Goal: Task Accomplishment & Management: Use online tool/utility

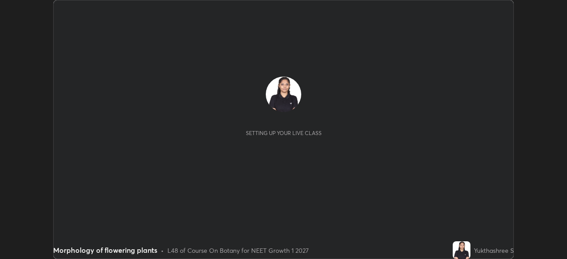
scroll to position [259, 567]
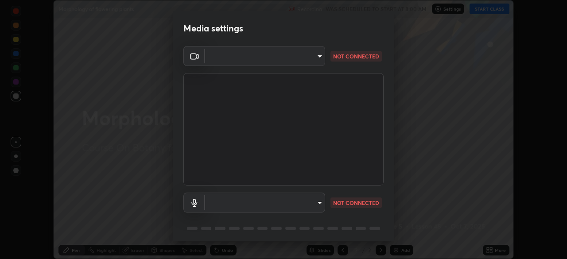
type input "f980875124209cf85bbf3f3452d6382f644449d4b80ed3042153ab235f4cb748"
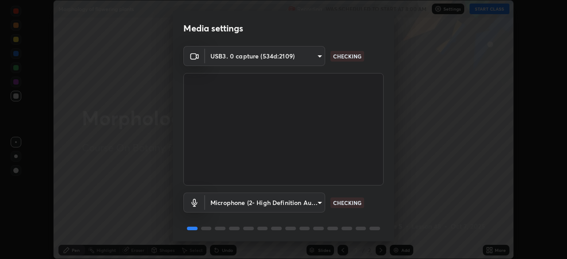
scroll to position [31, 0]
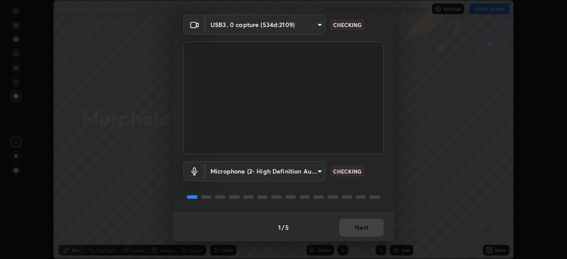
click at [255, 167] on body "Erase all Morphology of flowering plants Recording WAS SCHEDULED TO START AT 8:…" at bounding box center [283, 129] width 567 height 259
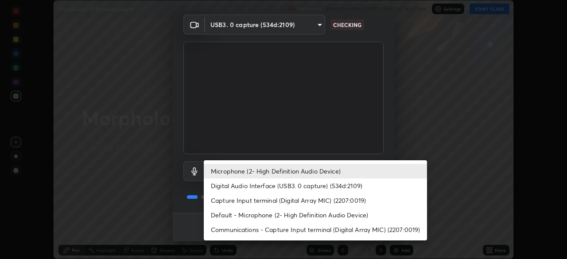
click at [256, 184] on li "Digital Audio Interface (USB3. 0 capture) (534d:2109)" at bounding box center [315, 186] width 223 height 15
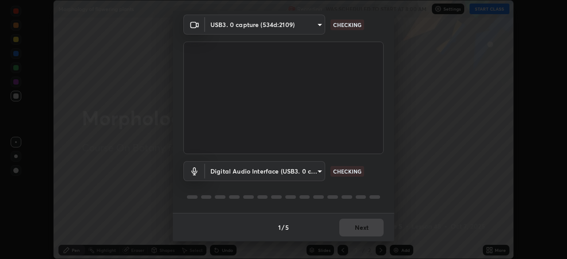
click at [255, 171] on body "Erase all Morphology of flowering plants Recording WAS SCHEDULED TO START AT 8:…" at bounding box center [283, 129] width 567 height 259
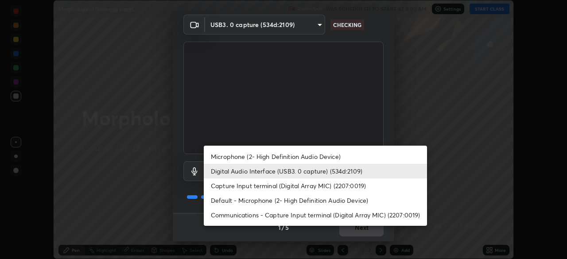
click at [250, 156] on li "Microphone (2- High Definition Audio Device)" at bounding box center [315, 156] width 223 height 15
type input "5fa097388a4fcdee07a10247f1d425762d8a7ac056759a89de49364f83e6b3d5"
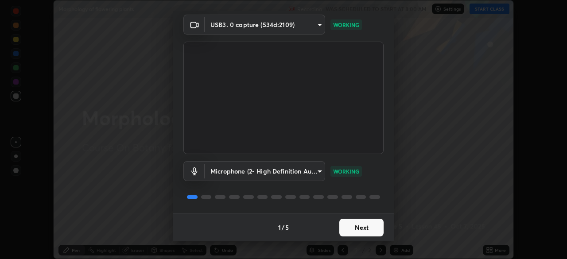
click at [362, 223] on button "Next" at bounding box center [361, 228] width 44 height 18
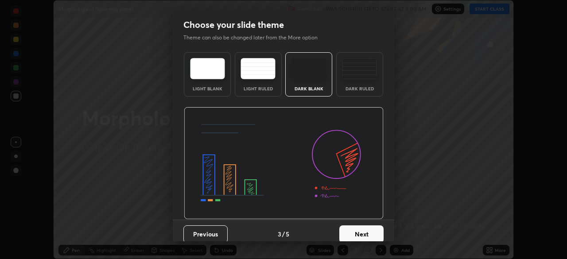
click at [367, 227] on button "Next" at bounding box center [361, 235] width 44 height 18
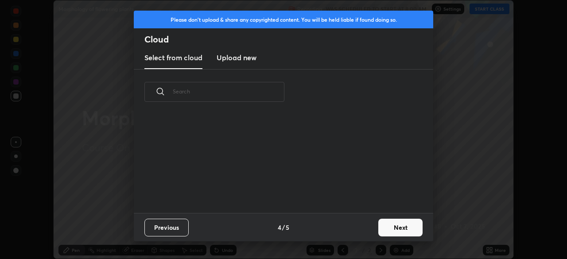
scroll to position [98, 284]
click at [397, 229] on button "Next" at bounding box center [400, 228] width 44 height 18
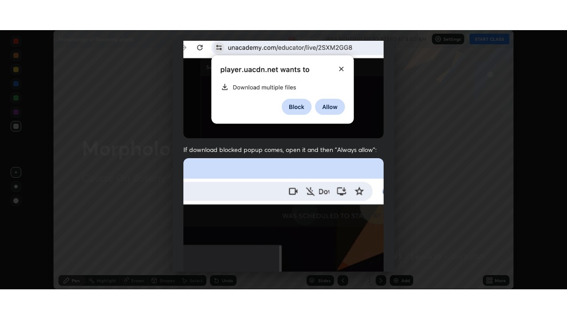
scroll to position [212, 0]
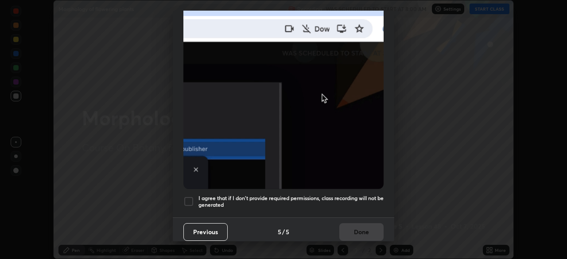
click at [184, 196] on div at bounding box center [188, 201] width 11 height 11
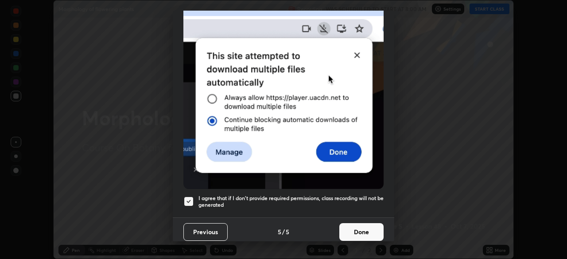
click at [370, 225] on button "Done" at bounding box center [361, 232] width 44 height 18
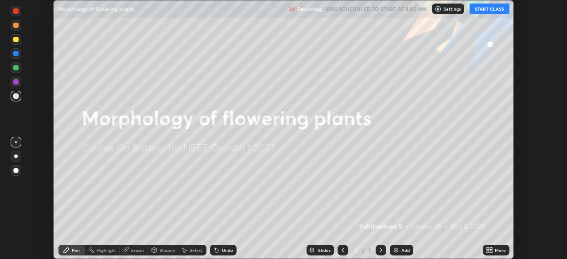
click at [484, 11] on button "START CLASS" at bounding box center [490, 9] width 40 height 11
click at [494, 247] on div "More" at bounding box center [496, 250] width 27 height 11
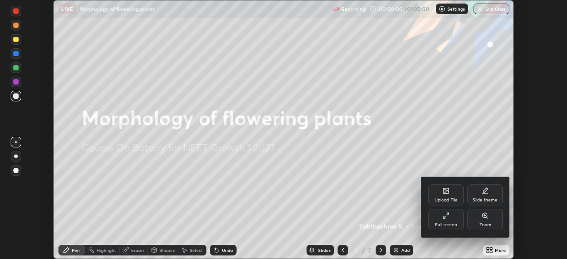
click at [445, 221] on div "Full screen" at bounding box center [445, 219] width 35 height 21
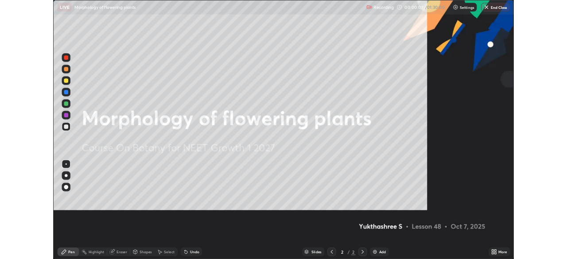
scroll to position [319, 567]
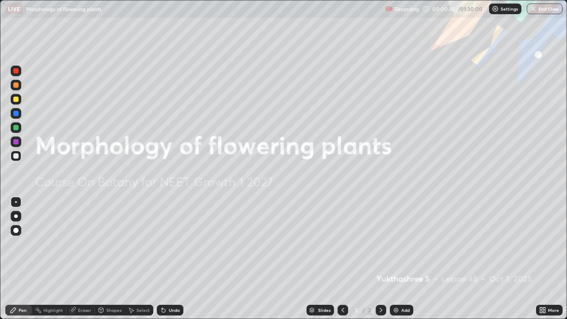
click at [544, 259] on icon at bounding box center [544, 308] width 2 height 2
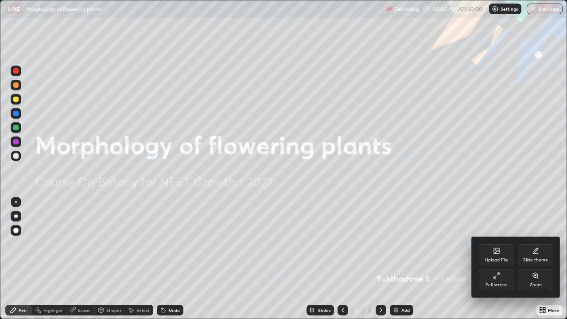
click at [534, 254] on div "Slide theme" at bounding box center [535, 254] width 35 height 21
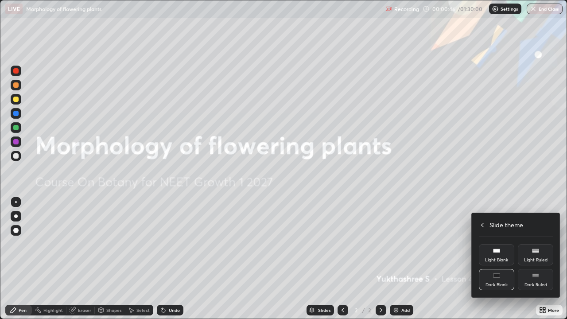
click at [532, 259] on div "Dark Ruled" at bounding box center [535, 279] width 35 height 21
click at [432, 259] on div at bounding box center [283, 159] width 567 height 319
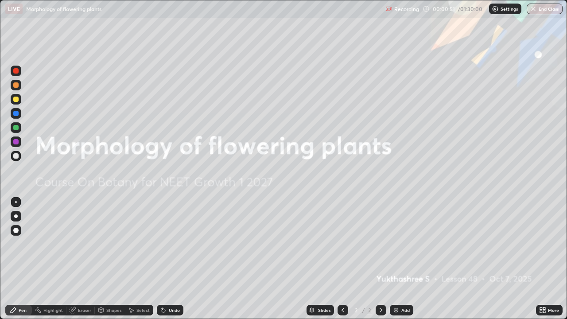
click at [398, 259] on img at bounding box center [396, 310] width 7 height 7
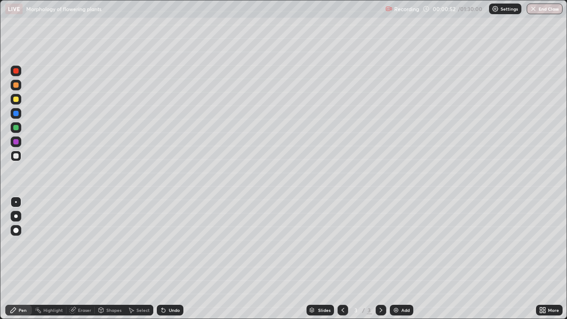
click at [18, 130] on div at bounding box center [16, 127] width 11 height 11
click at [19, 155] on div at bounding box center [16, 156] width 11 height 11
click at [17, 129] on div at bounding box center [15, 127] width 5 height 5
click at [170, 259] on div "Undo" at bounding box center [174, 310] width 11 height 4
click at [16, 232] on div at bounding box center [15, 230] width 5 height 5
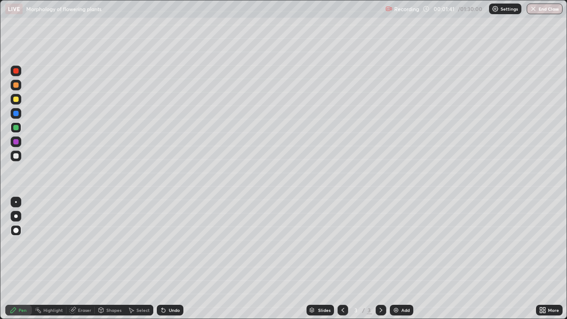
click at [16, 202] on div at bounding box center [16, 202] width 2 height 2
click at [167, 259] on div "Undo" at bounding box center [170, 310] width 27 height 11
click at [162, 259] on icon at bounding box center [164, 311] width 4 height 4
click at [170, 259] on div "Undo" at bounding box center [170, 310] width 27 height 11
click at [172, 259] on div "Undo" at bounding box center [174, 310] width 11 height 4
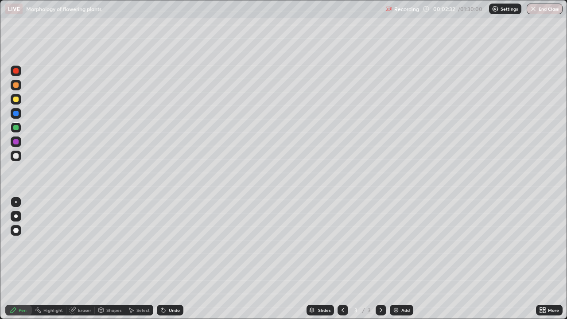
click at [170, 259] on div "Undo" at bounding box center [174, 310] width 11 height 4
click at [168, 259] on div "Undo" at bounding box center [170, 310] width 27 height 11
click at [169, 259] on div "Undo" at bounding box center [174, 310] width 11 height 4
click at [16, 230] on div at bounding box center [15, 230] width 5 height 5
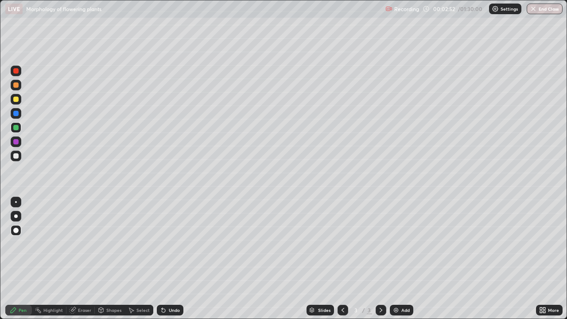
click at [16, 202] on div at bounding box center [16, 202] width 2 height 2
click at [551, 259] on div "More" at bounding box center [553, 310] width 11 height 4
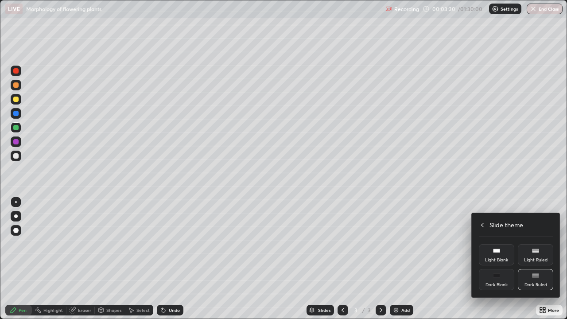
click at [483, 225] on icon at bounding box center [482, 225] width 7 height 7
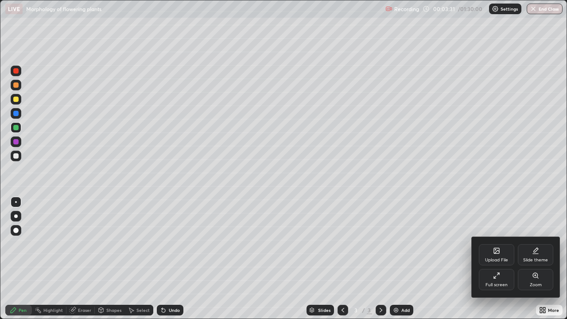
click at [492, 259] on div "Full screen" at bounding box center [496, 279] width 35 height 21
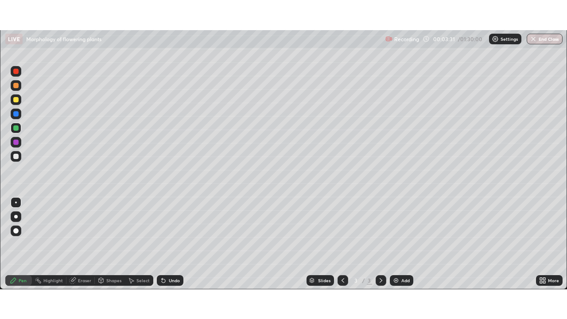
scroll to position [44049, 43741]
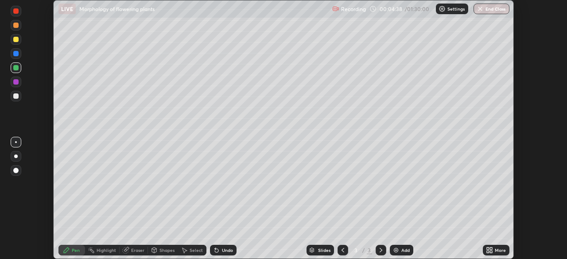
click at [495, 255] on div "More" at bounding box center [496, 250] width 27 height 11
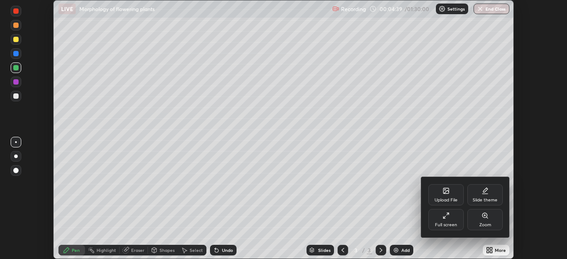
click at [439, 215] on div "Full screen" at bounding box center [445, 219] width 35 height 21
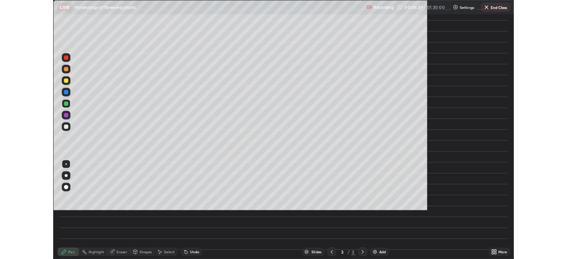
scroll to position [319, 567]
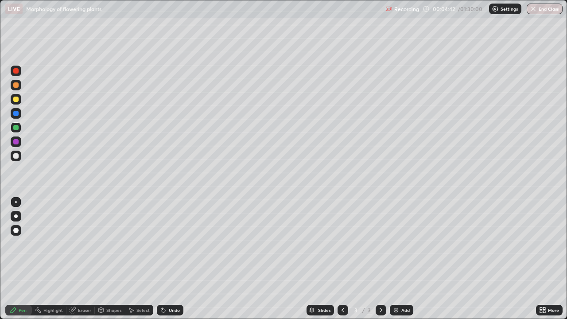
click at [14, 157] on div at bounding box center [15, 155] width 5 height 5
click at [15, 72] on div at bounding box center [15, 70] width 5 height 5
click at [167, 259] on div "Undo" at bounding box center [170, 310] width 27 height 11
click at [166, 259] on div "Undo" at bounding box center [170, 310] width 27 height 11
click at [16, 154] on div at bounding box center [15, 155] width 5 height 5
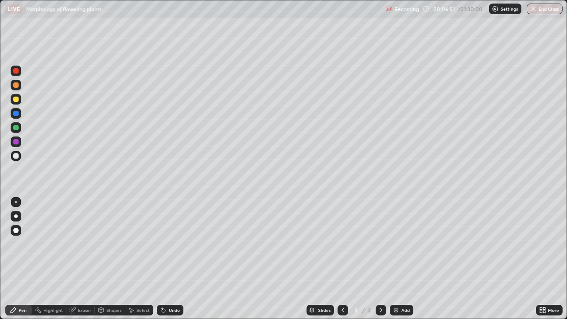
click at [169, 259] on div "Undo" at bounding box center [174, 310] width 11 height 4
click at [170, 259] on div "Undo" at bounding box center [174, 310] width 11 height 4
click at [16, 128] on div at bounding box center [15, 127] width 5 height 5
click at [13, 72] on div at bounding box center [15, 70] width 5 height 5
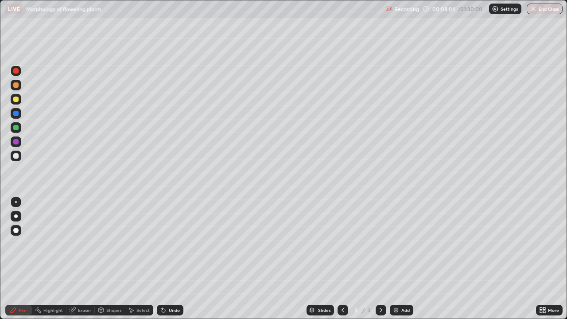
click at [162, 259] on icon at bounding box center [164, 311] width 4 height 4
click at [169, 259] on div "Undo" at bounding box center [174, 310] width 11 height 4
click at [167, 259] on div "Undo" at bounding box center [170, 310] width 27 height 11
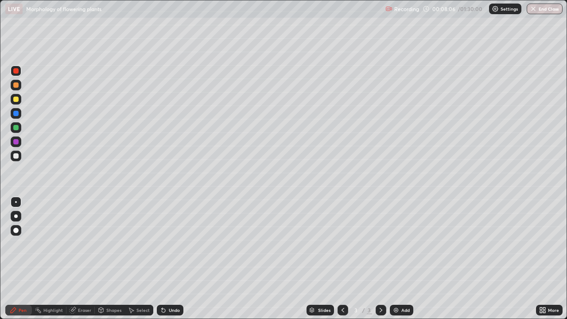
click at [166, 259] on div "Undo" at bounding box center [170, 310] width 27 height 11
click at [170, 259] on div "Undo" at bounding box center [174, 310] width 11 height 4
click at [171, 259] on div "Undo" at bounding box center [170, 310] width 27 height 11
click at [20, 156] on div at bounding box center [16, 156] width 11 height 11
click at [17, 71] on div at bounding box center [15, 70] width 5 height 5
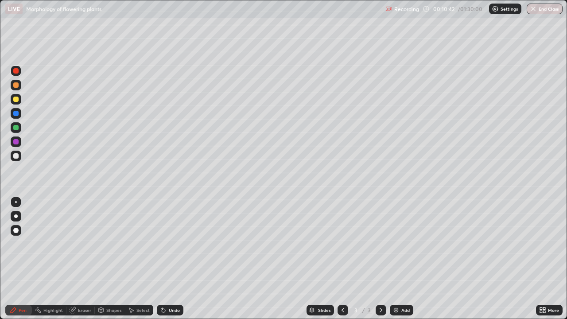
click at [169, 259] on div "Undo" at bounding box center [170, 310] width 27 height 11
click at [169, 259] on div "Undo" at bounding box center [174, 310] width 11 height 4
click at [78, 259] on div "Eraser" at bounding box center [80, 310] width 28 height 11
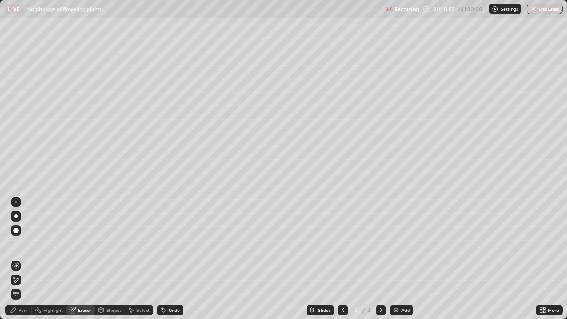
click at [14, 259] on icon at bounding box center [15, 280] width 7 height 8
click at [11, 259] on div "Pen" at bounding box center [18, 310] width 27 height 11
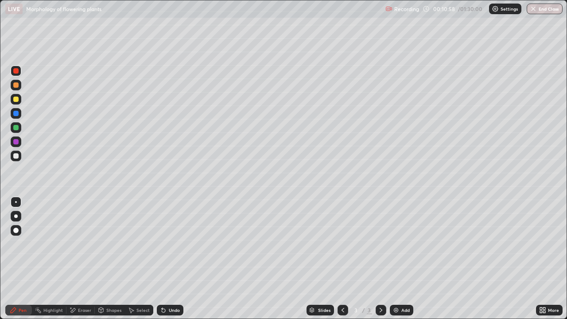
click at [19, 157] on div at bounding box center [16, 156] width 11 height 11
click at [75, 259] on icon at bounding box center [72, 311] width 7 height 8
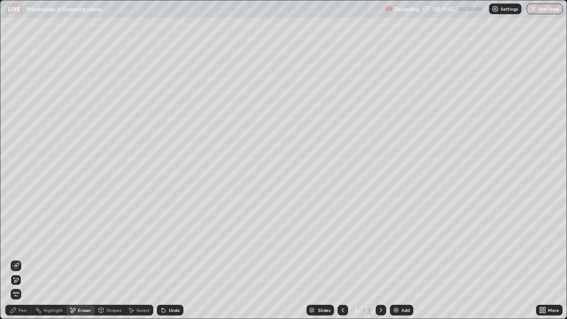
click at [20, 259] on div "Pen" at bounding box center [18, 310] width 27 height 11
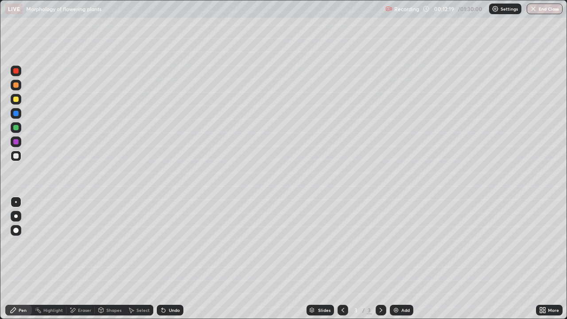
click at [20, 71] on div at bounding box center [16, 71] width 11 height 11
click at [18, 156] on div at bounding box center [15, 155] width 5 height 5
click at [18, 230] on div at bounding box center [15, 230] width 5 height 5
click at [169, 259] on div "Undo" at bounding box center [170, 310] width 27 height 11
click at [15, 124] on div at bounding box center [16, 127] width 11 height 11
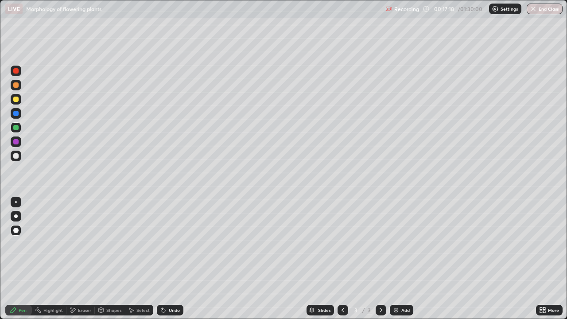
click at [18, 259] on div "Pen" at bounding box center [18, 310] width 27 height 11
click at [20, 198] on div at bounding box center [16, 202] width 11 height 11
click at [16, 230] on div at bounding box center [15, 230] width 5 height 5
click at [16, 202] on div at bounding box center [16, 202] width 2 height 2
click at [82, 259] on div "Eraser" at bounding box center [84, 310] width 13 height 4
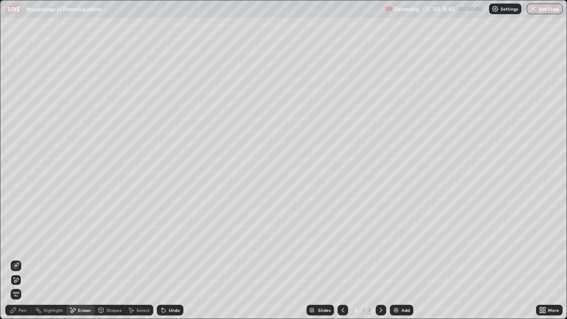
click at [170, 259] on div "Undo" at bounding box center [174, 310] width 11 height 4
click at [23, 259] on div "Pen" at bounding box center [18, 310] width 27 height 11
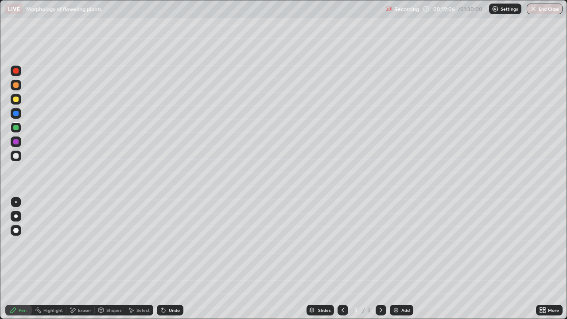
click at [555, 259] on div "More" at bounding box center [553, 310] width 11 height 4
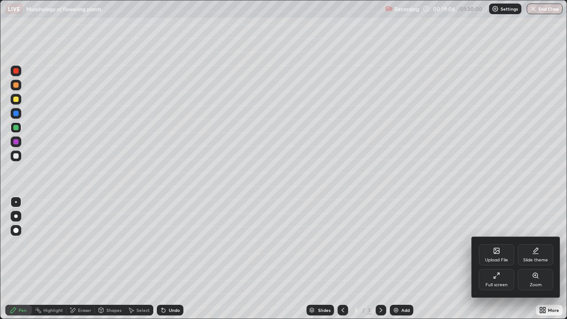
click at [491, 259] on div "Full screen" at bounding box center [496, 279] width 35 height 21
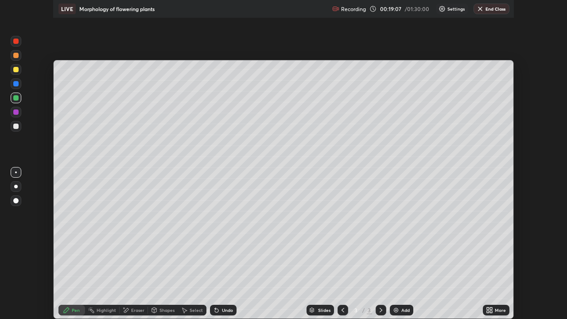
scroll to position [44049, 43741]
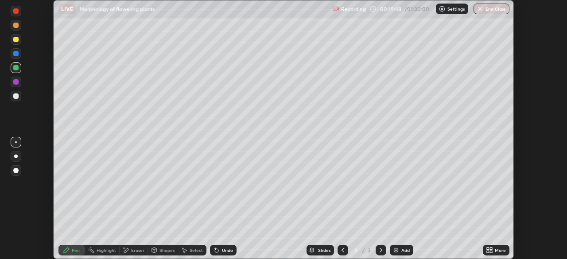
click at [491, 249] on icon at bounding box center [491, 249] width 2 height 2
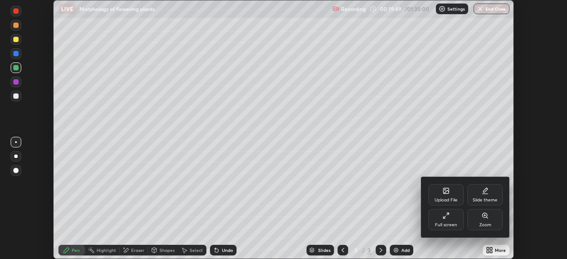
click at [448, 222] on div "Full screen" at bounding box center [445, 219] width 35 height 21
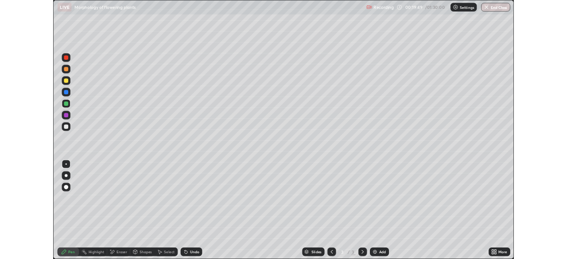
scroll to position [319, 567]
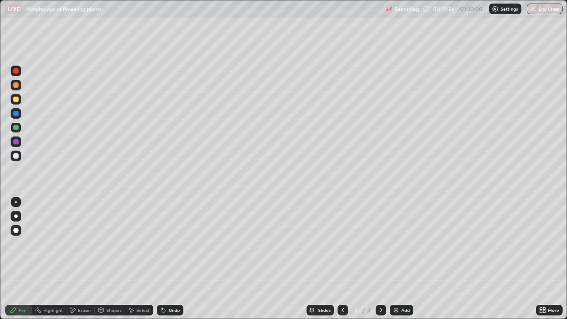
click at [19, 156] on div at bounding box center [16, 156] width 11 height 11
click at [170, 259] on div "Undo" at bounding box center [174, 310] width 11 height 4
click at [16, 71] on div at bounding box center [15, 70] width 5 height 5
click at [399, 259] on div "Add" at bounding box center [401, 310] width 23 height 11
click at [16, 156] on div at bounding box center [15, 155] width 5 height 5
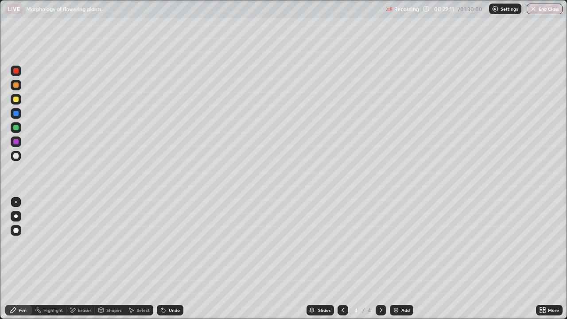
click at [15, 128] on div at bounding box center [15, 127] width 5 height 5
click at [18, 87] on div at bounding box center [16, 85] width 11 height 11
click at [15, 128] on div at bounding box center [15, 127] width 5 height 5
click at [16, 72] on div at bounding box center [15, 70] width 5 height 5
click at [73, 259] on icon at bounding box center [73, 310] width 5 height 4
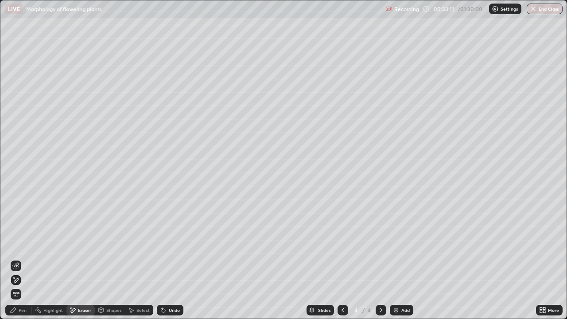
click at [15, 259] on div "Pen" at bounding box center [18, 310] width 27 height 11
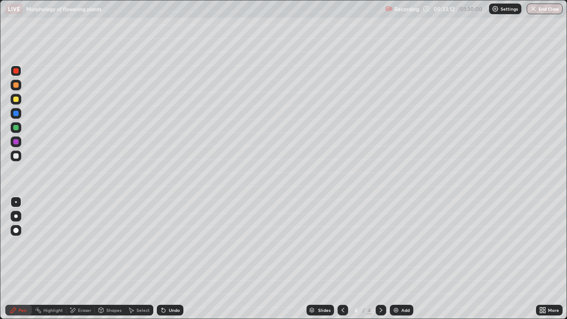
click at [18, 86] on div at bounding box center [15, 84] width 5 height 5
click at [17, 130] on div at bounding box center [15, 127] width 5 height 5
click at [172, 259] on div "Undo" at bounding box center [170, 310] width 27 height 11
click at [171, 259] on div "Undo" at bounding box center [170, 310] width 27 height 11
click at [18, 71] on div at bounding box center [15, 70] width 5 height 5
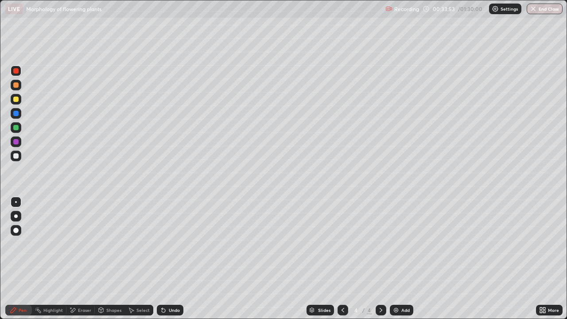
click at [16, 132] on div at bounding box center [16, 127] width 11 height 11
click at [173, 259] on div "Undo" at bounding box center [174, 310] width 11 height 4
click at [16, 71] on div at bounding box center [15, 70] width 5 height 5
click at [17, 129] on div at bounding box center [15, 127] width 5 height 5
click at [13, 90] on div at bounding box center [16, 85] width 11 height 11
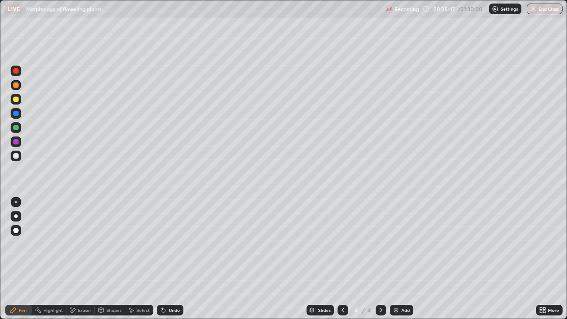
click at [78, 259] on div "Eraser" at bounding box center [84, 310] width 13 height 4
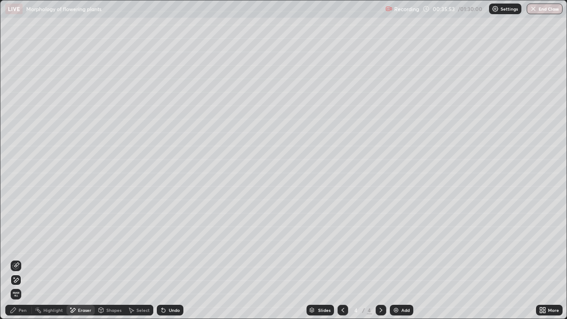
click at [23, 259] on div "Pen" at bounding box center [23, 310] width 8 height 4
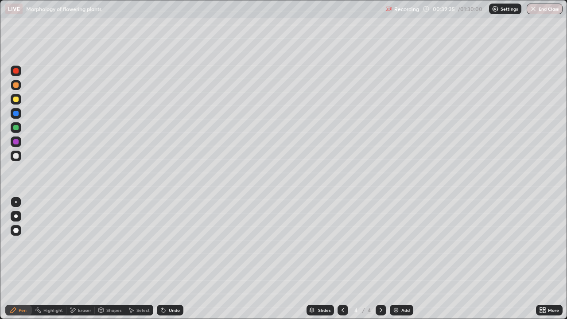
click at [400, 259] on div "Add" at bounding box center [401, 310] width 23 height 11
click at [14, 153] on div at bounding box center [16, 156] width 11 height 11
click at [16, 97] on div at bounding box center [15, 99] width 5 height 5
click at [17, 129] on div at bounding box center [15, 127] width 5 height 5
click at [173, 259] on div "Undo" at bounding box center [174, 310] width 11 height 4
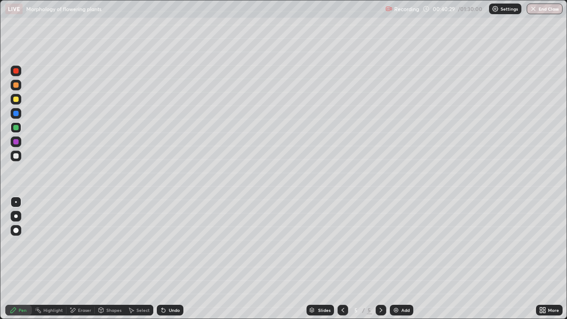
click at [172, 259] on div "Undo" at bounding box center [170, 310] width 27 height 11
click at [171, 259] on div "Undo" at bounding box center [170, 310] width 27 height 11
click at [170, 259] on div "Undo" at bounding box center [174, 310] width 11 height 4
click at [15, 70] on div at bounding box center [15, 70] width 5 height 5
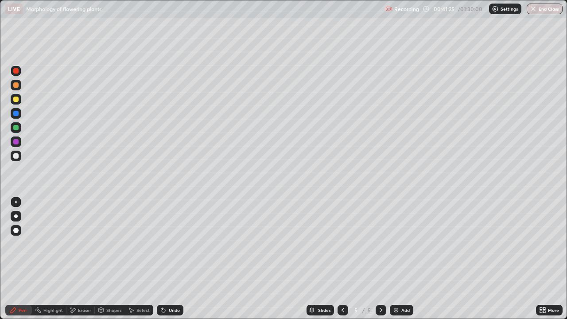
click at [16, 99] on div at bounding box center [15, 99] width 5 height 5
click at [17, 128] on div at bounding box center [15, 127] width 5 height 5
click at [16, 72] on div at bounding box center [15, 70] width 5 height 5
click at [171, 259] on div "Undo" at bounding box center [174, 310] width 11 height 4
click at [20, 99] on div at bounding box center [16, 99] width 11 height 11
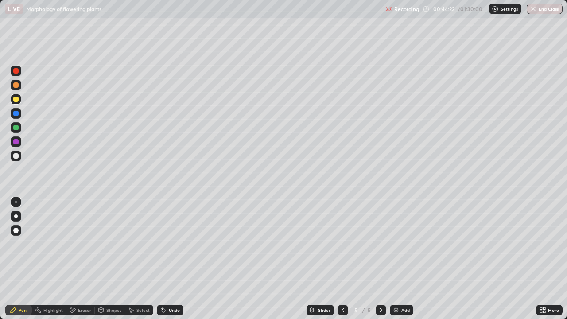
click at [171, 259] on div "Undo" at bounding box center [170, 310] width 27 height 11
click at [15, 113] on div at bounding box center [15, 113] width 5 height 5
click at [15, 98] on div at bounding box center [15, 99] width 5 height 5
click at [14, 129] on div at bounding box center [15, 127] width 5 height 5
click at [170, 259] on div "Undo" at bounding box center [170, 310] width 27 height 11
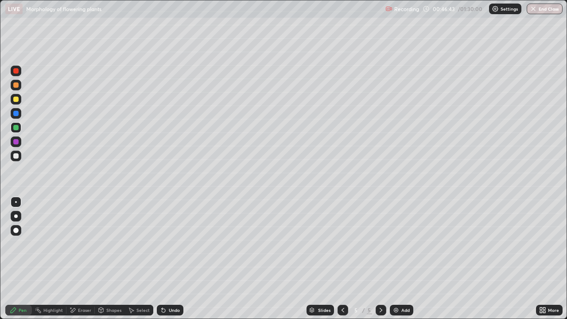
click at [16, 73] on div at bounding box center [15, 70] width 5 height 5
click at [13, 127] on div at bounding box center [15, 127] width 5 height 5
click at [176, 259] on div "Undo" at bounding box center [174, 310] width 11 height 4
click at [15, 71] on div at bounding box center [15, 70] width 5 height 5
click at [12, 98] on div at bounding box center [16, 99] width 11 height 11
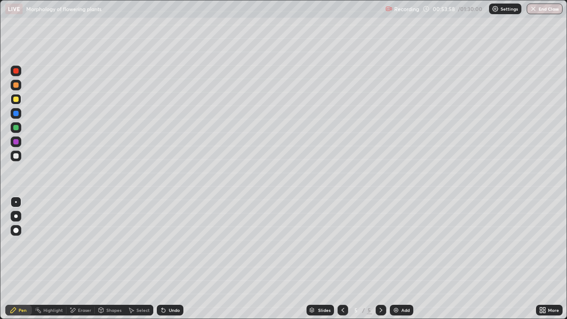
click at [404, 259] on div "Add" at bounding box center [401, 310] width 23 height 11
click at [16, 155] on div at bounding box center [15, 155] width 5 height 5
click at [15, 86] on div at bounding box center [15, 84] width 5 height 5
click at [16, 155] on div at bounding box center [15, 155] width 5 height 5
click at [17, 86] on div at bounding box center [15, 84] width 5 height 5
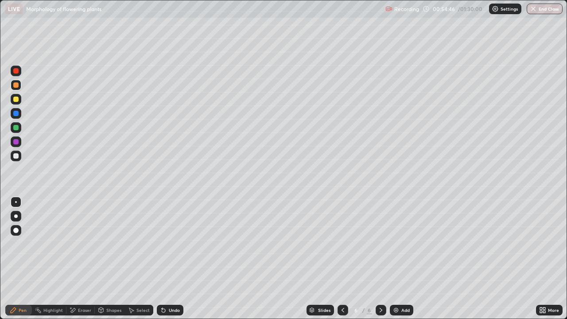
click at [16, 130] on div at bounding box center [15, 127] width 5 height 5
click at [16, 229] on div at bounding box center [15, 230] width 5 height 5
click at [16, 202] on div at bounding box center [16, 202] width 2 height 2
click at [16, 69] on div at bounding box center [15, 70] width 5 height 5
click at [16, 128] on div at bounding box center [15, 127] width 5 height 5
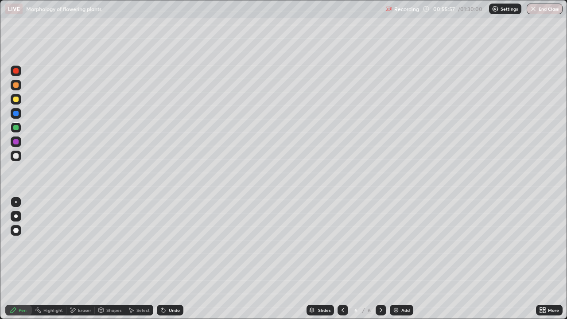
click at [16, 73] on div at bounding box center [15, 70] width 5 height 5
click at [167, 259] on div "Undo" at bounding box center [170, 310] width 27 height 11
click at [169, 259] on div "Undo" at bounding box center [174, 310] width 11 height 4
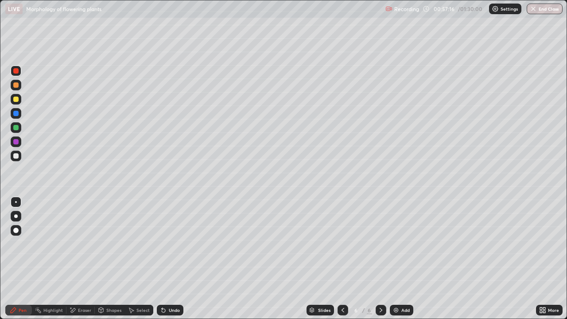
click at [16, 83] on div at bounding box center [15, 84] width 5 height 5
click at [172, 259] on div "Undo" at bounding box center [174, 310] width 11 height 4
click at [167, 259] on div "Undo" at bounding box center [170, 310] width 27 height 11
click at [20, 154] on div at bounding box center [16, 156] width 11 height 11
click at [19, 89] on div at bounding box center [16, 85] width 11 height 11
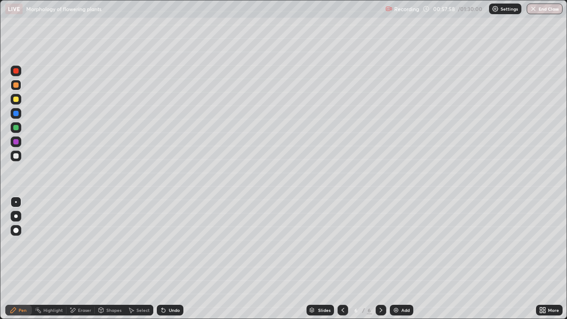
click at [16, 128] on div at bounding box center [15, 127] width 5 height 5
click at [16, 231] on div at bounding box center [15, 230] width 5 height 5
click at [16, 202] on div at bounding box center [16, 202] width 2 height 2
click at [16, 71] on div at bounding box center [15, 70] width 5 height 5
click at [172, 259] on div "Undo" at bounding box center [174, 310] width 11 height 4
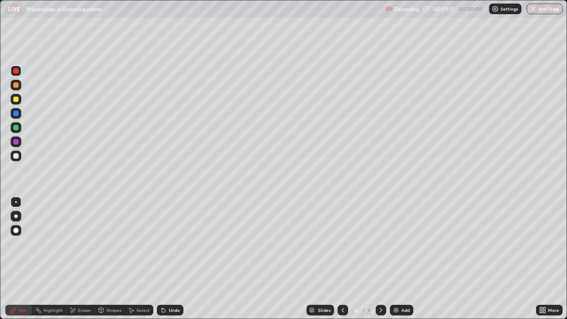
click at [14, 156] on div at bounding box center [15, 155] width 5 height 5
click at [20, 87] on div at bounding box center [16, 85] width 11 height 11
click at [16, 130] on div at bounding box center [15, 127] width 5 height 5
click at [15, 230] on div at bounding box center [15, 230] width 5 height 5
click at [16, 216] on div at bounding box center [16, 216] width 4 height 4
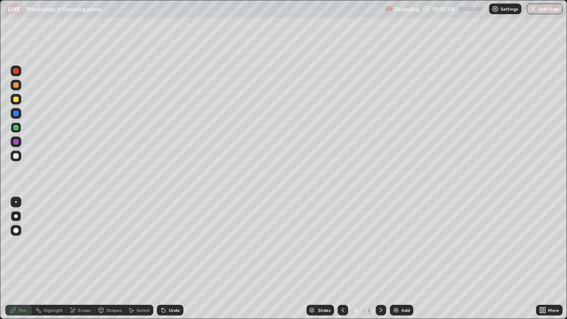
click at [16, 202] on div at bounding box center [16, 202] width 2 height 2
click at [16, 72] on div at bounding box center [15, 70] width 5 height 5
click at [14, 128] on div at bounding box center [15, 127] width 5 height 5
click at [170, 259] on div "Undo" at bounding box center [174, 310] width 11 height 4
click at [14, 73] on div at bounding box center [15, 70] width 5 height 5
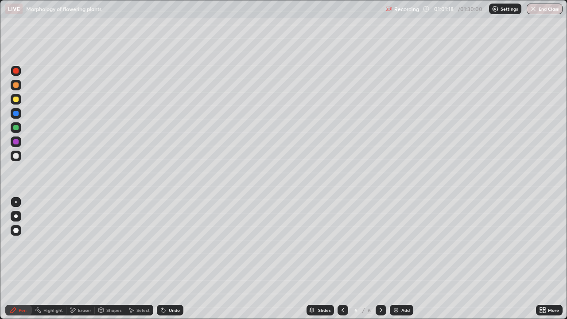
click at [17, 84] on div at bounding box center [15, 84] width 5 height 5
click at [16, 155] on div at bounding box center [15, 155] width 5 height 5
click at [15, 85] on div at bounding box center [15, 84] width 5 height 5
click at [15, 128] on div at bounding box center [15, 127] width 5 height 5
click at [16, 232] on div at bounding box center [15, 230] width 5 height 5
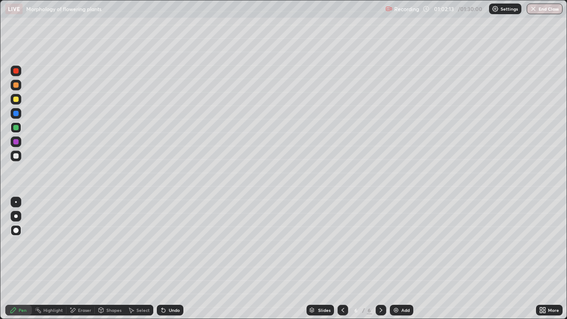
click at [16, 202] on div at bounding box center [16, 202] width 2 height 2
click at [164, 259] on icon at bounding box center [163, 310] width 7 height 7
click at [162, 259] on icon at bounding box center [164, 311] width 4 height 4
click at [21, 218] on div at bounding box center [16, 216] width 11 height 11
click at [18, 259] on div "Pen" at bounding box center [18, 310] width 27 height 11
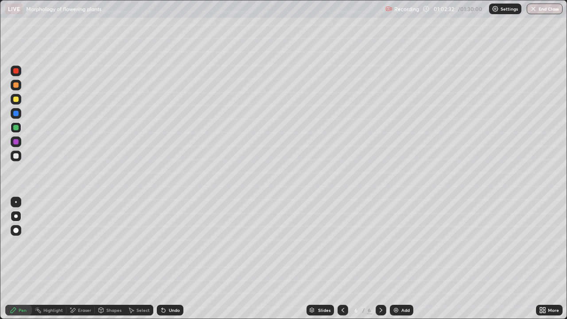
click at [21, 199] on div at bounding box center [16, 202] width 11 height 11
click at [165, 259] on icon at bounding box center [163, 310] width 7 height 7
click at [169, 259] on div "Undo" at bounding box center [174, 310] width 11 height 4
click at [166, 259] on icon at bounding box center [163, 310] width 7 height 7
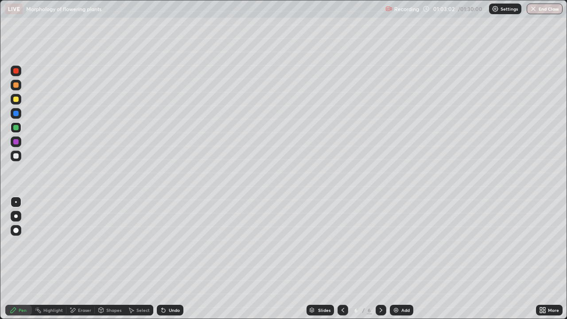
click at [166, 259] on div "Undo" at bounding box center [170, 310] width 27 height 11
click at [167, 259] on div "Undo" at bounding box center [170, 310] width 27 height 11
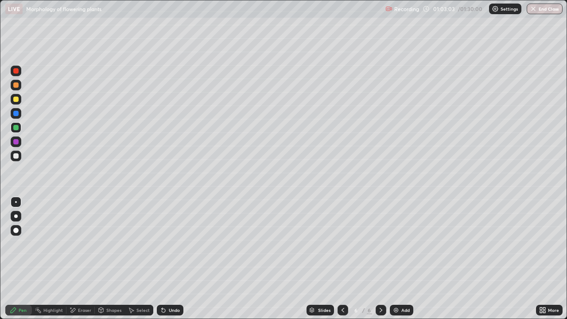
click at [167, 259] on div "Undo" at bounding box center [170, 310] width 27 height 11
click at [168, 259] on div "Undo" at bounding box center [170, 310] width 27 height 11
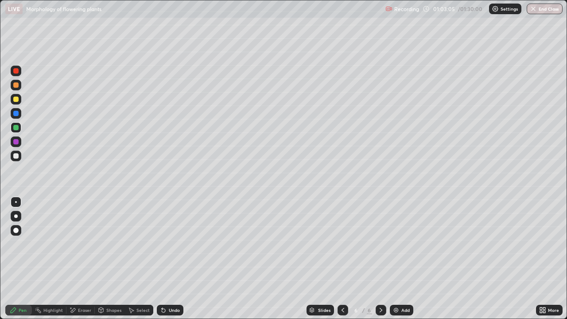
click at [168, 259] on div "Undo" at bounding box center [170, 310] width 27 height 11
click at [167, 259] on div "Undo" at bounding box center [170, 310] width 27 height 11
click at [172, 259] on div "Undo" at bounding box center [174, 310] width 11 height 4
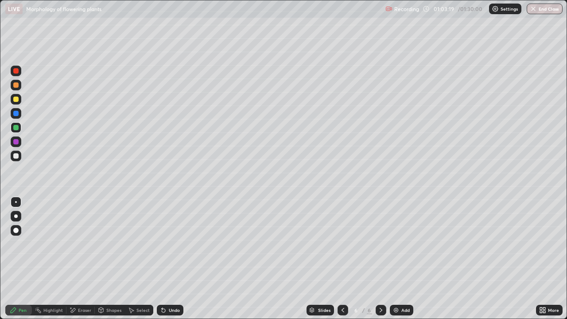
click at [16, 70] on div at bounding box center [15, 70] width 5 height 5
click at [18, 85] on div at bounding box center [15, 84] width 5 height 5
click at [12, 157] on div at bounding box center [16, 156] width 11 height 11
click at [12, 83] on div at bounding box center [16, 85] width 11 height 11
click at [16, 128] on div at bounding box center [15, 127] width 5 height 5
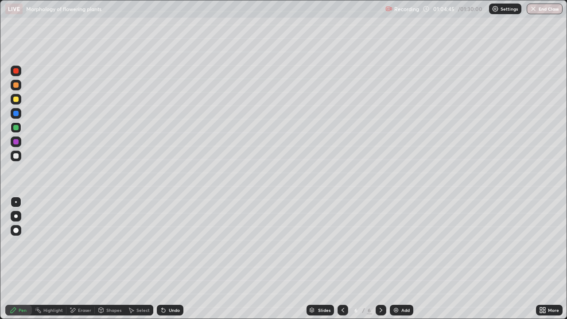
click at [169, 259] on div "Undo" at bounding box center [174, 310] width 11 height 4
click at [165, 259] on div "Undo" at bounding box center [170, 310] width 27 height 11
click at [16, 70] on div at bounding box center [15, 70] width 5 height 5
click at [16, 127] on div at bounding box center [15, 127] width 5 height 5
click at [17, 73] on div at bounding box center [15, 70] width 5 height 5
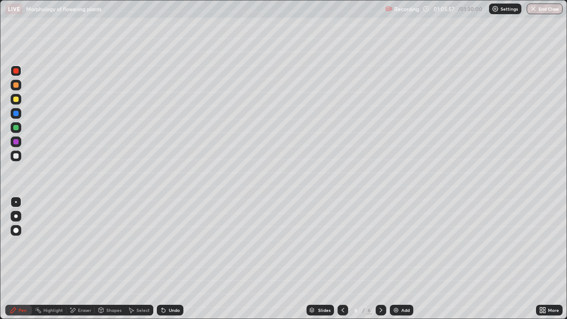
click at [169, 259] on div "Undo" at bounding box center [174, 310] width 11 height 4
click at [16, 85] on div at bounding box center [15, 84] width 5 height 5
click at [16, 155] on div at bounding box center [15, 155] width 5 height 5
click at [16, 86] on div at bounding box center [15, 84] width 5 height 5
click at [18, 125] on div at bounding box center [16, 127] width 11 height 11
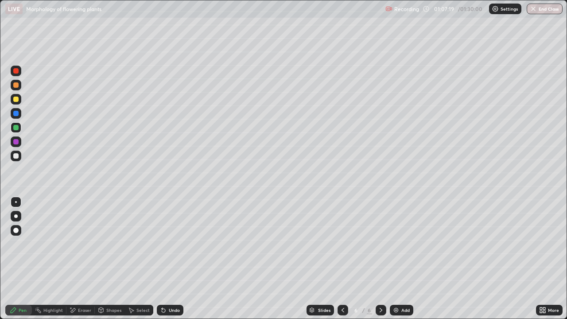
click at [16, 156] on div at bounding box center [15, 155] width 5 height 5
click at [19, 98] on div at bounding box center [16, 99] width 11 height 11
click at [15, 156] on div at bounding box center [15, 155] width 5 height 5
click at [11, 70] on div at bounding box center [16, 71] width 11 height 11
click at [551, 259] on div "More" at bounding box center [553, 310] width 11 height 4
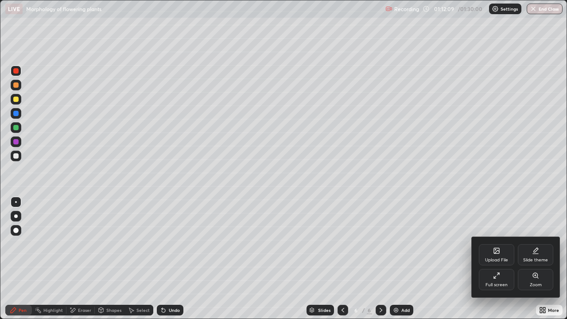
click at [501, 259] on div "Full screen" at bounding box center [496, 279] width 35 height 21
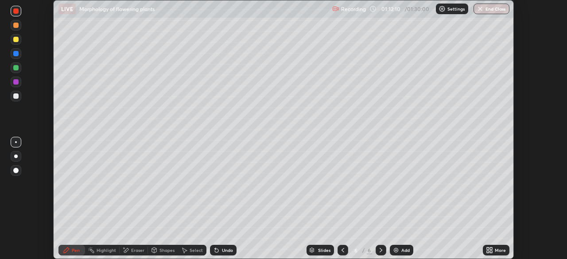
scroll to position [44049, 43741]
click at [498, 8] on button "End Class" at bounding box center [492, 9] width 36 height 11
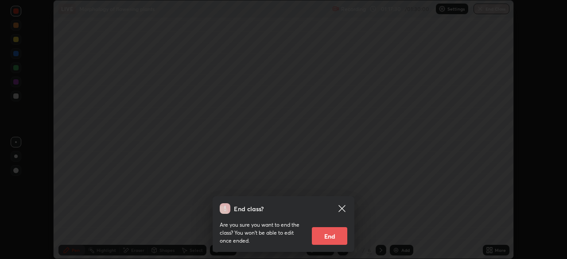
click at [336, 237] on button "End" at bounding box center [329, 236] width 35 height 18
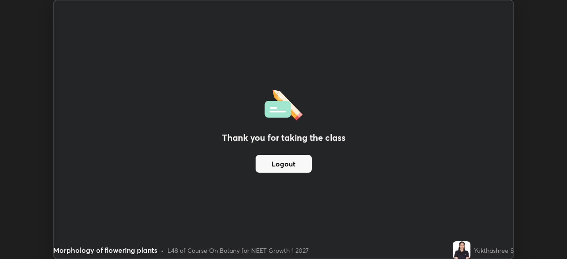
click at [298, 163] on button "Logout" at bounding box center [284, 164] width 56 height 18
